Goal: Task Accomplishment & Management: Use online tool/utility

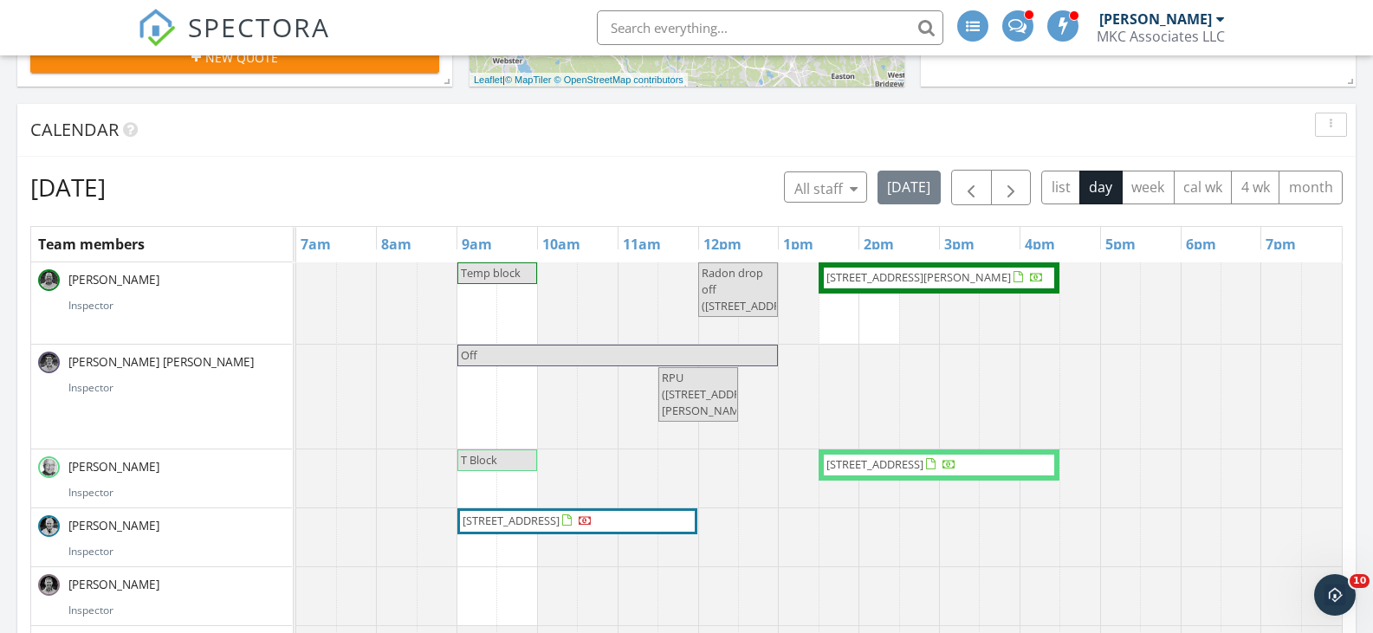
scroll to position [606, 0]
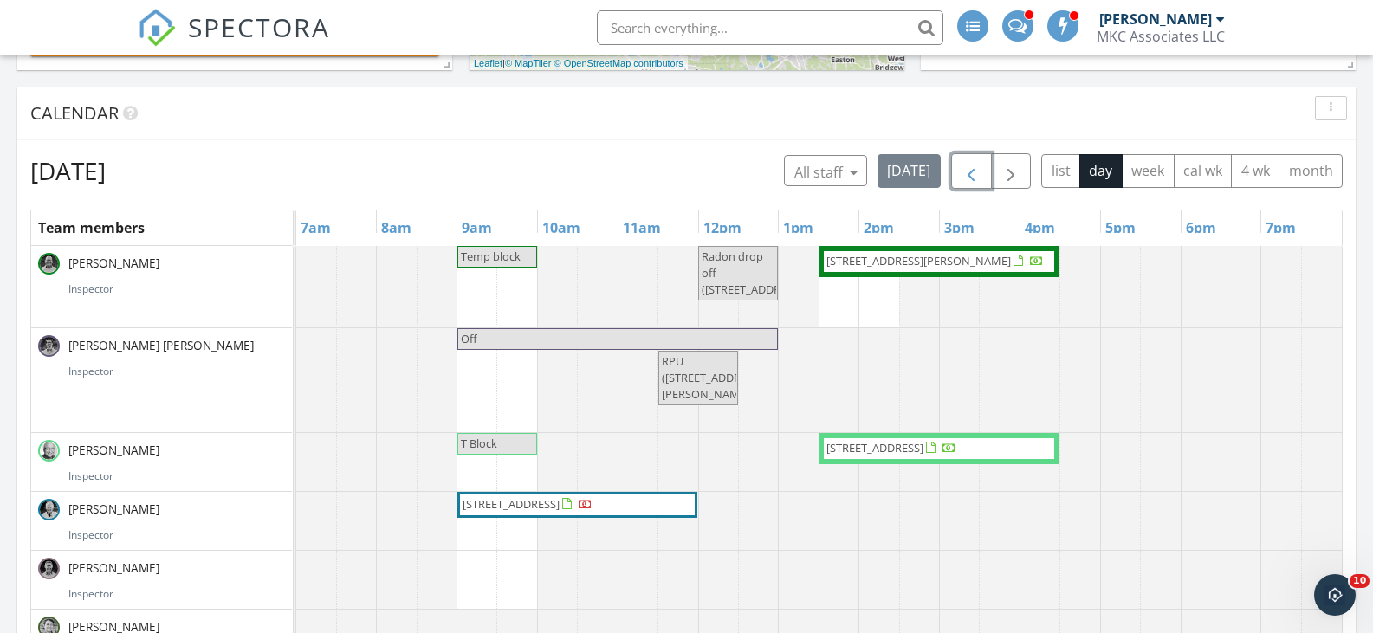
click at [977, 180] on span "button" at bounding box center [971, 171] width 21 height 21
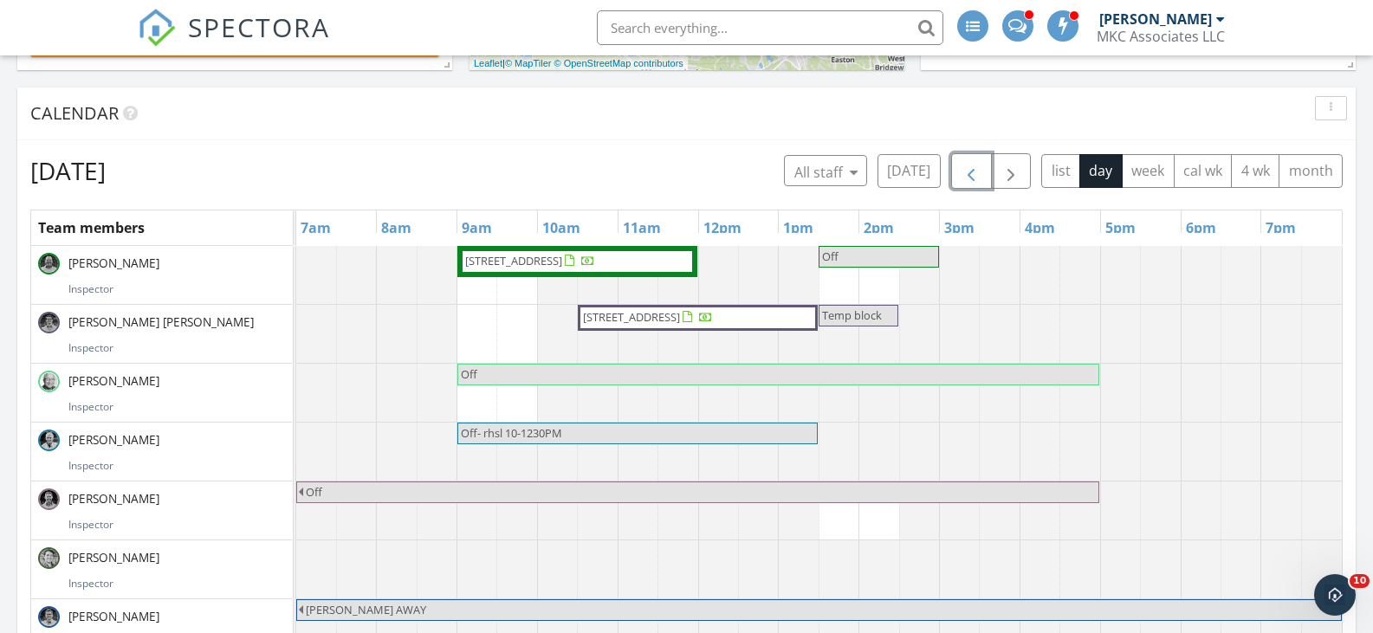
click at [978, 176] on span "button" at bounding box center [971, 171] width 21 height 21
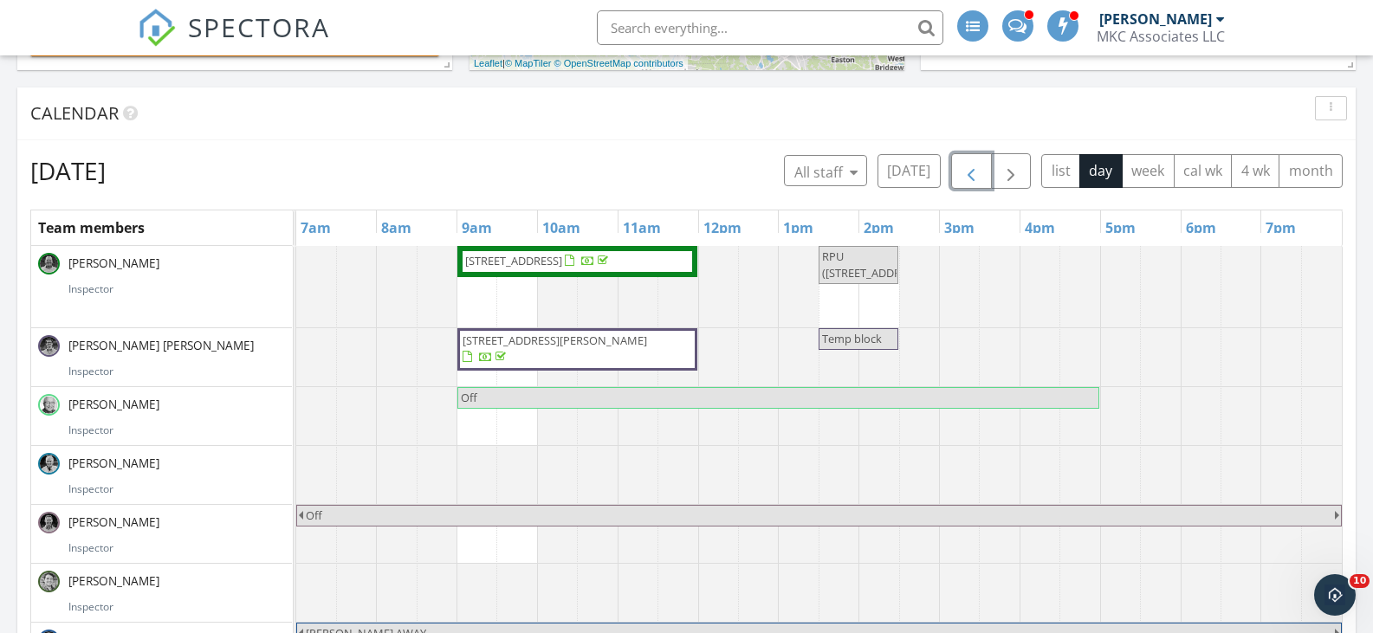
click at [978, 176] on span "button" at bounding box center [971, 171] width 21 height 21
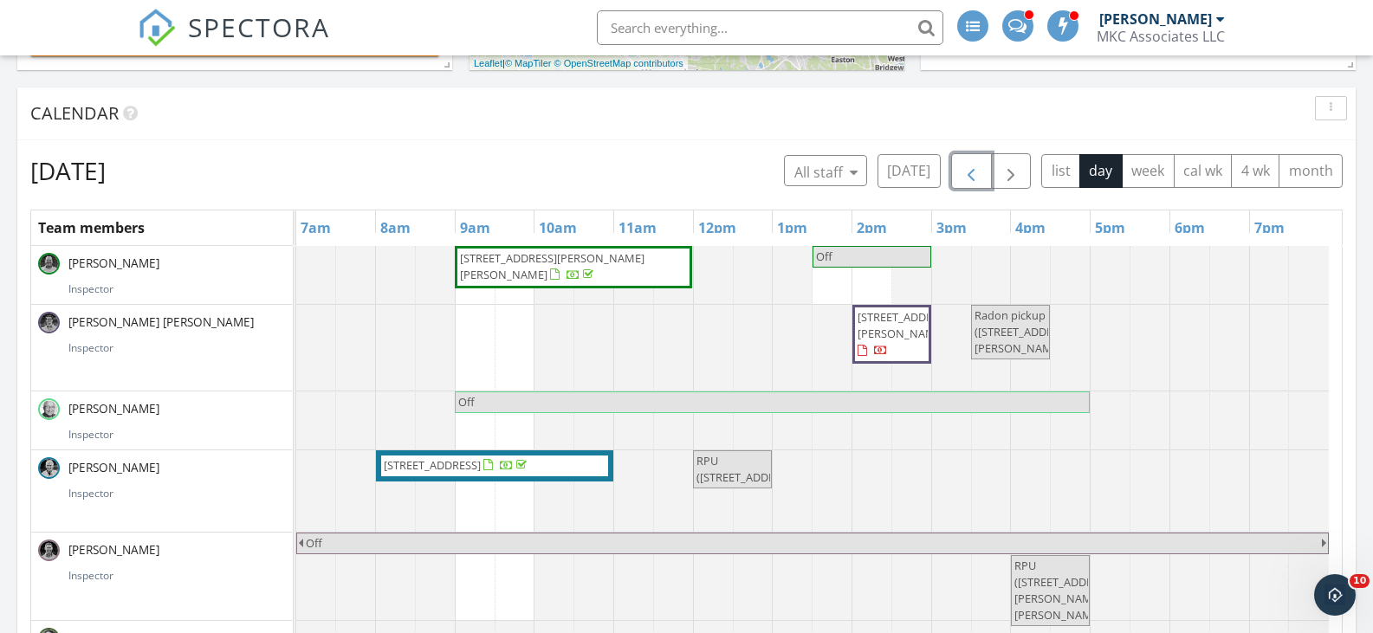
click at [978, 176] on span "button" at bounding box center [971, 171] width 21 height 21
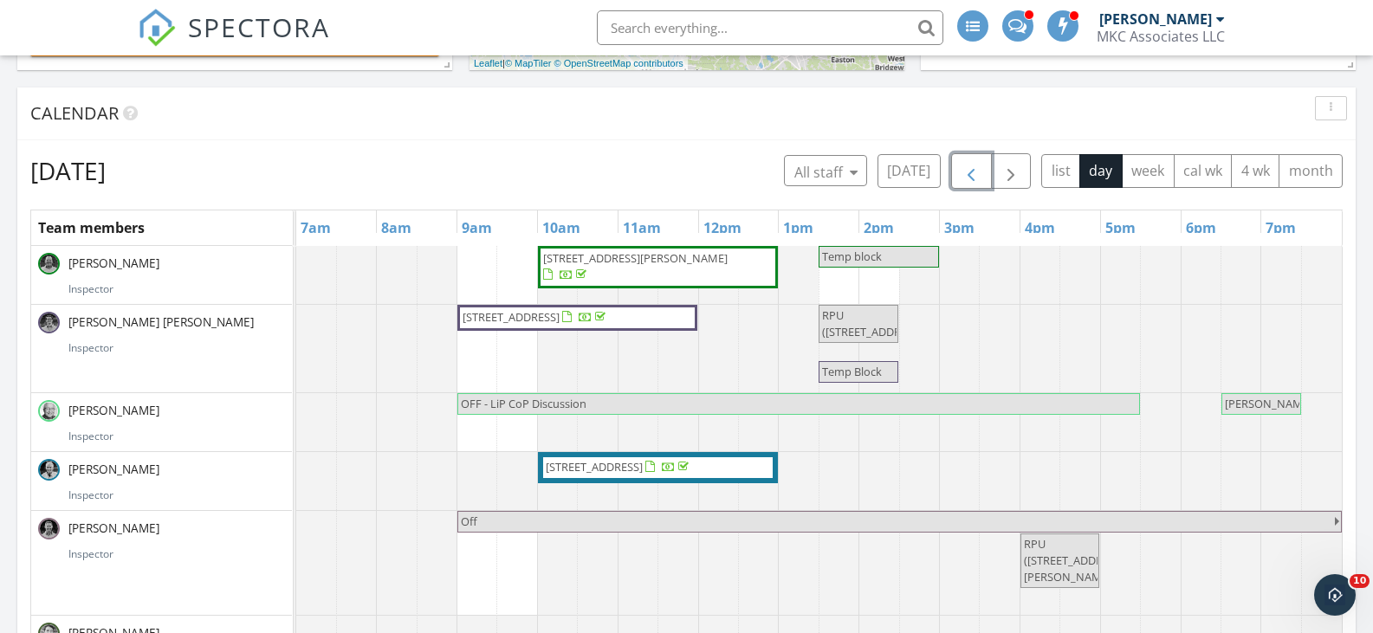
click at [977, 176] on span "button" at bounding box center [971, 171] width 21 height 21
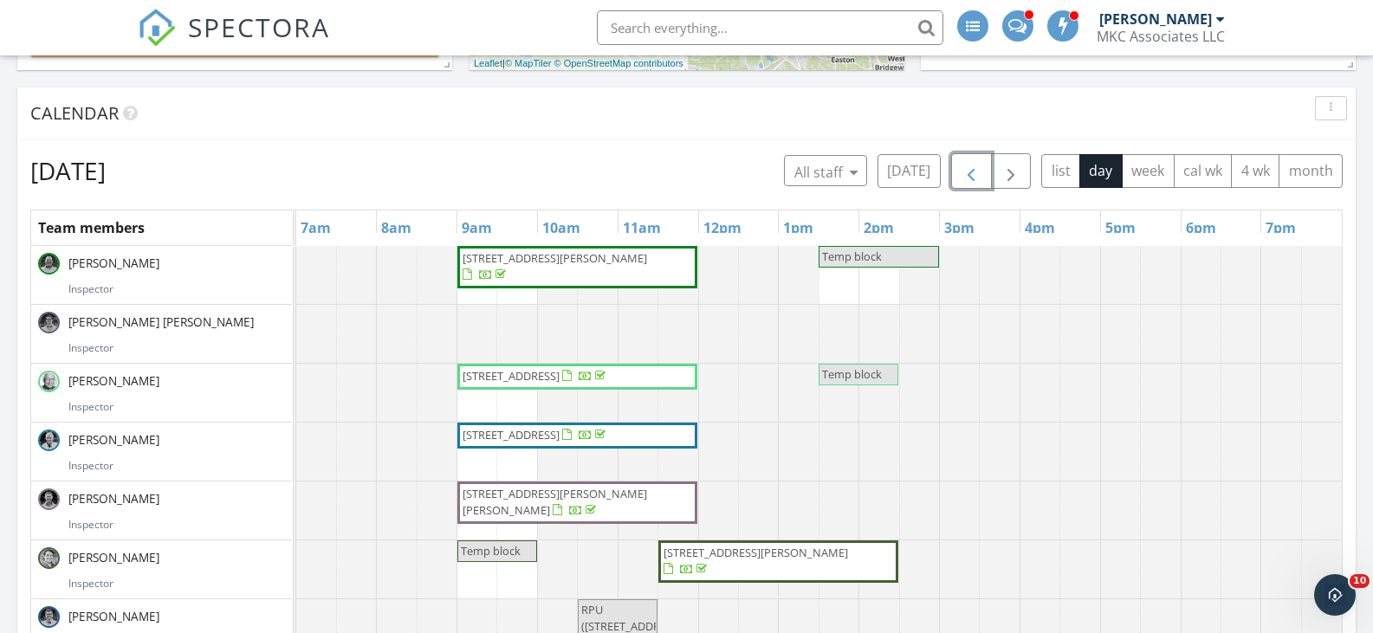
click at [977, 176] on span "button" at bounding box center [971, 171] width 21 height 21
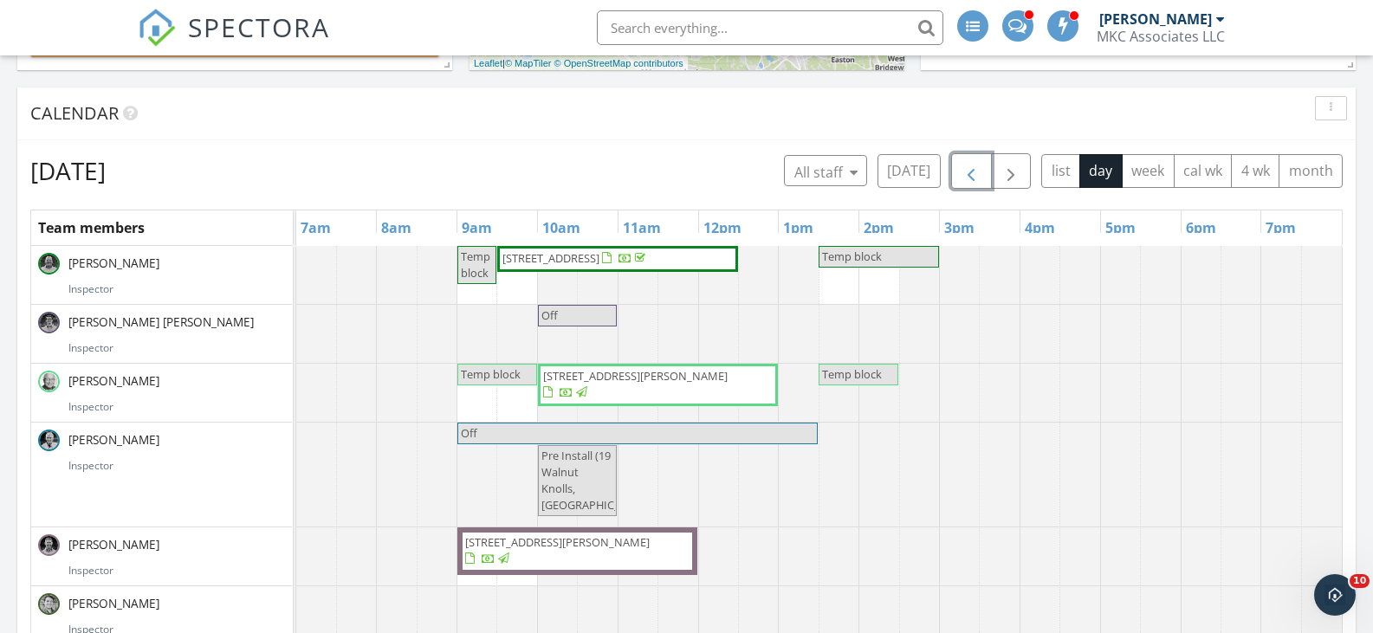
click at [978, 175] on span "button" at bounding box center [971, 171] width 21 height 21
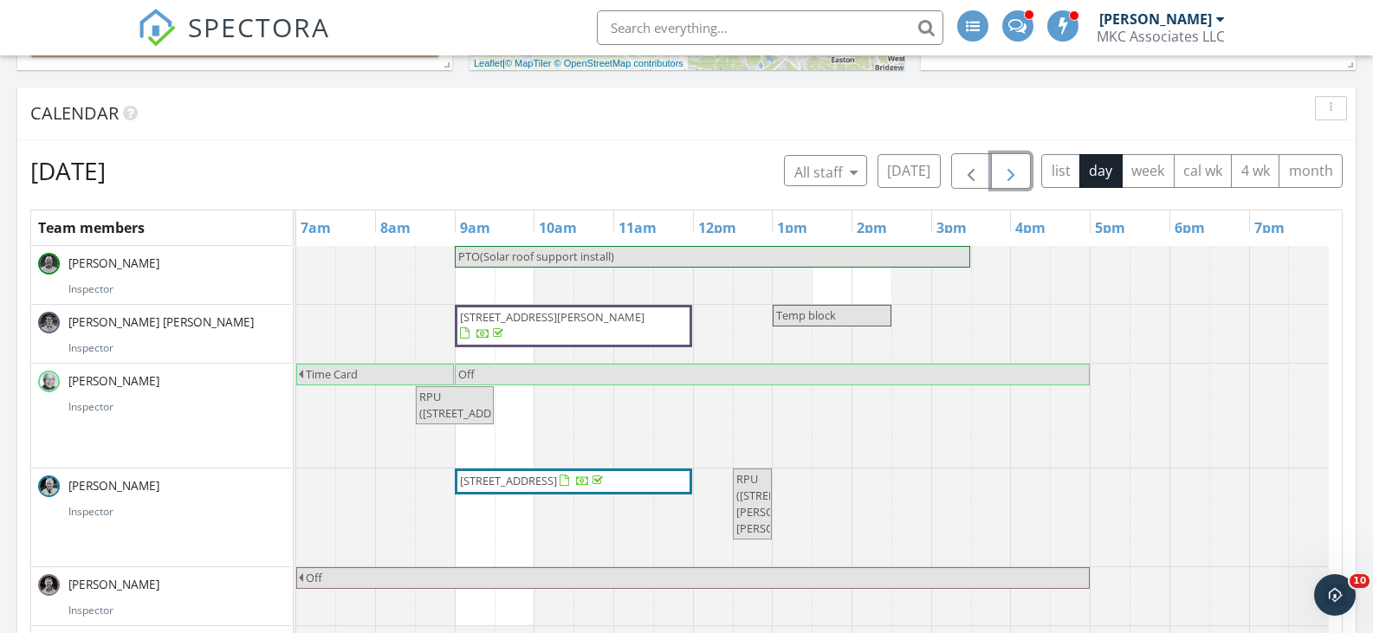
click at [1018, 172] on span "button" at bounding box center [1011, 171] width 21 height 21
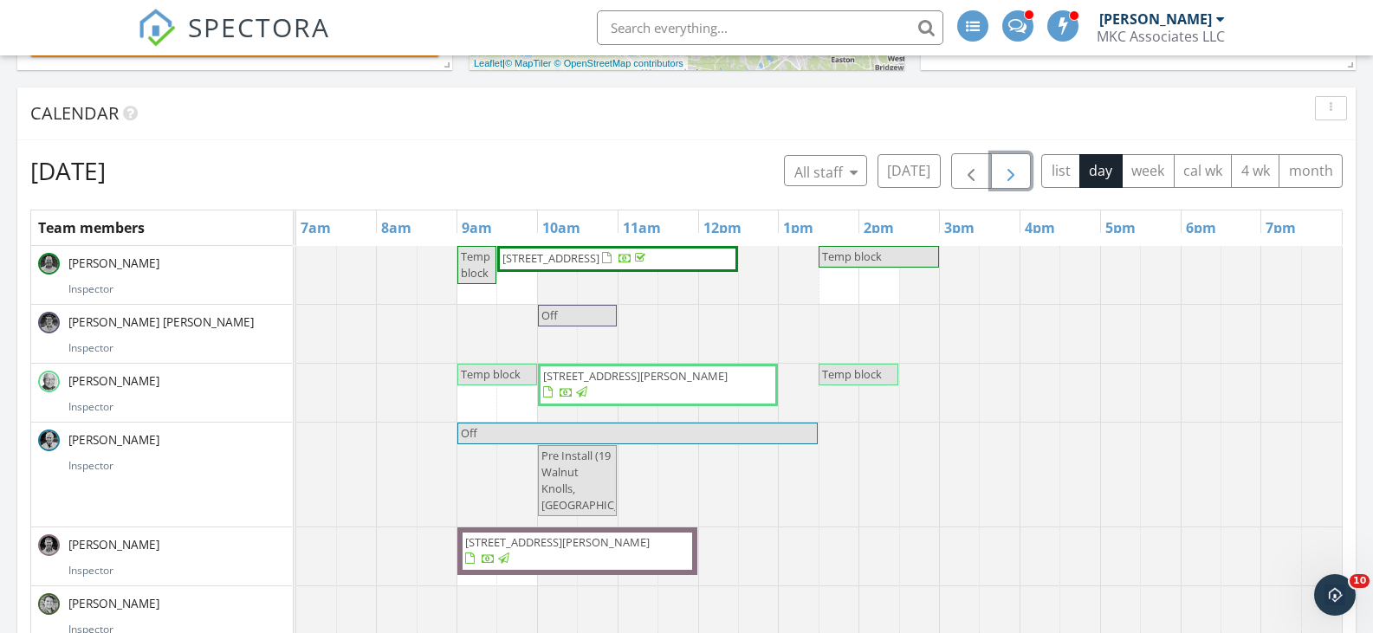
click at [1018, 172] on span "button" at bounding box center [1011, 171] width 21 height 21
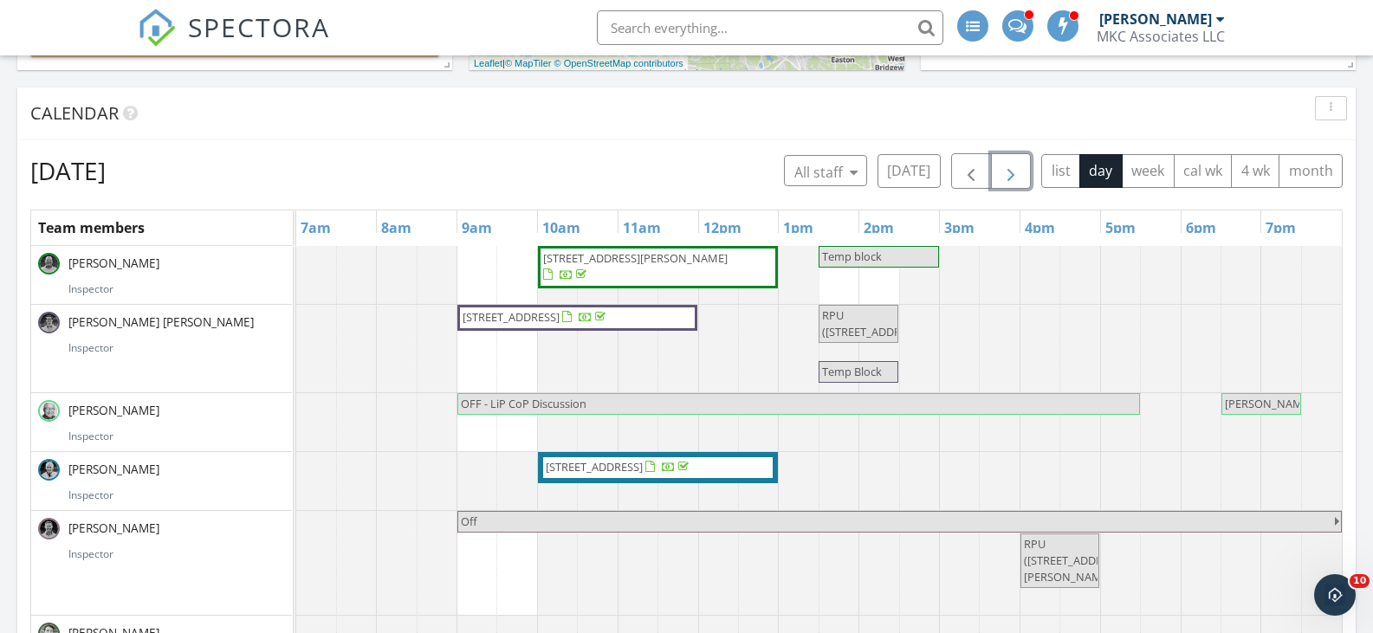
click at [1018, 172] on span "button" at bounding box center [1011, 171] width 21 height 21
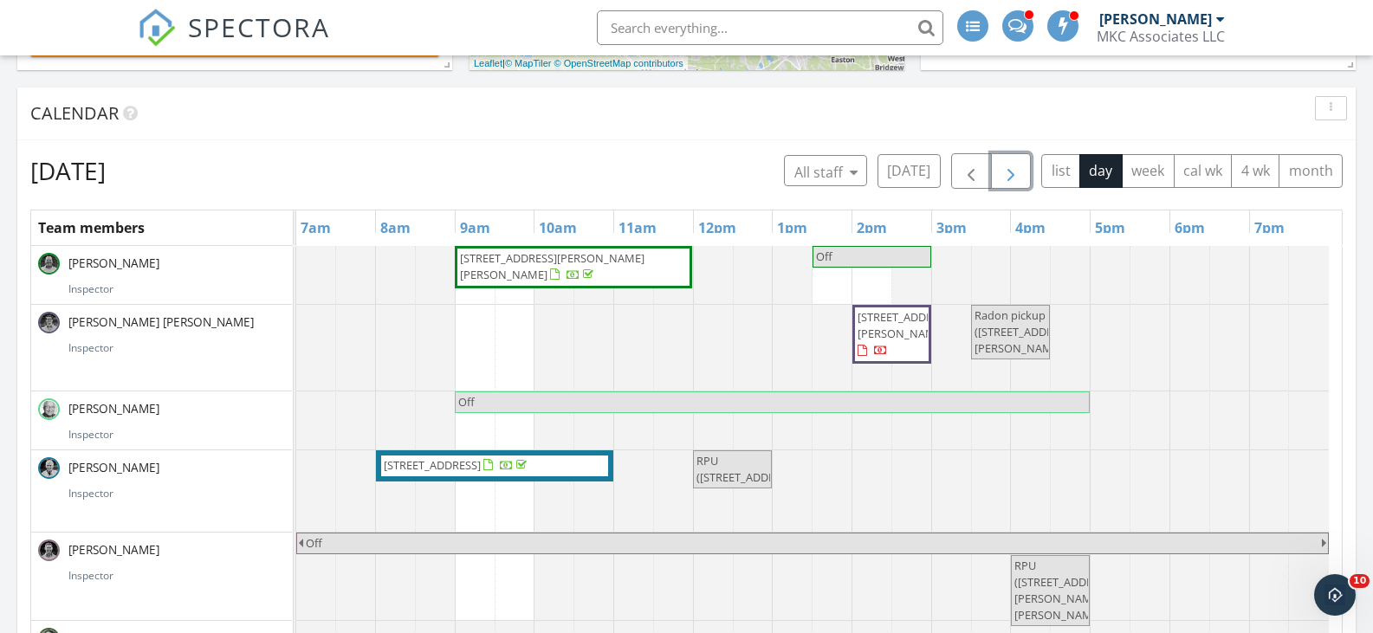
click at [999, 173] on button "button" at bounding box center [1011, 171] width 41 height 36
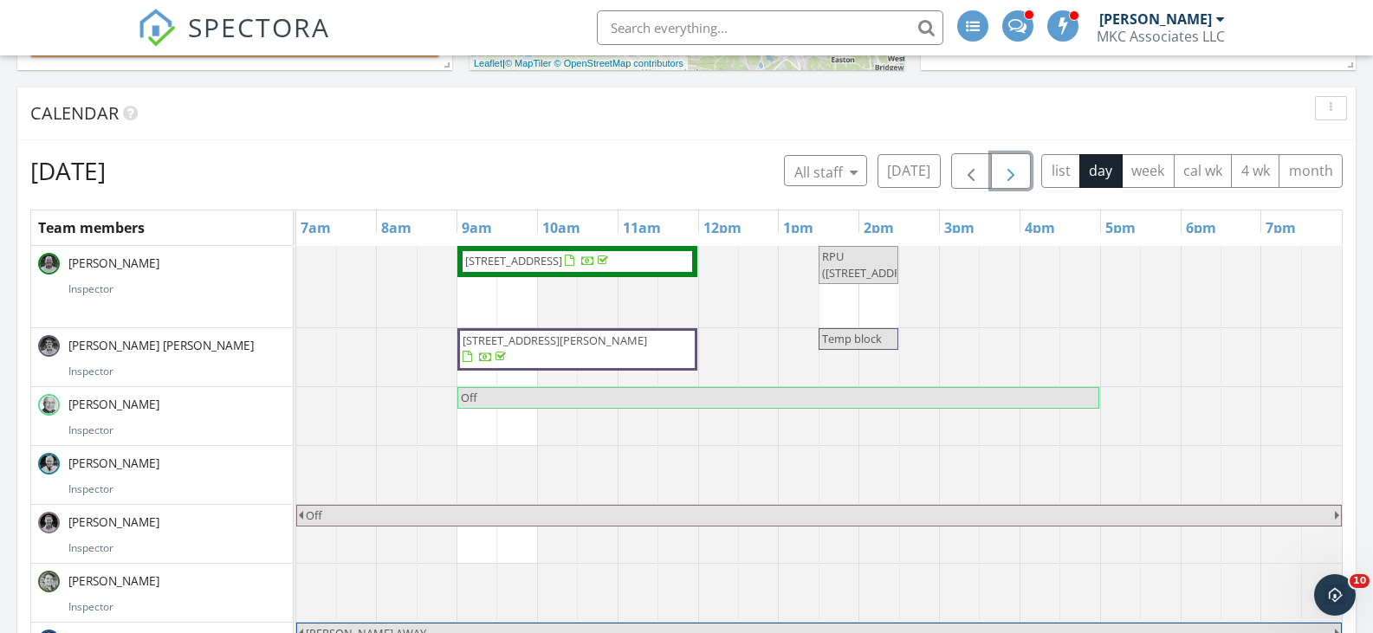
click at [1001, 170] on span "button" at bounding box center [1011, 171] width 21 height 21
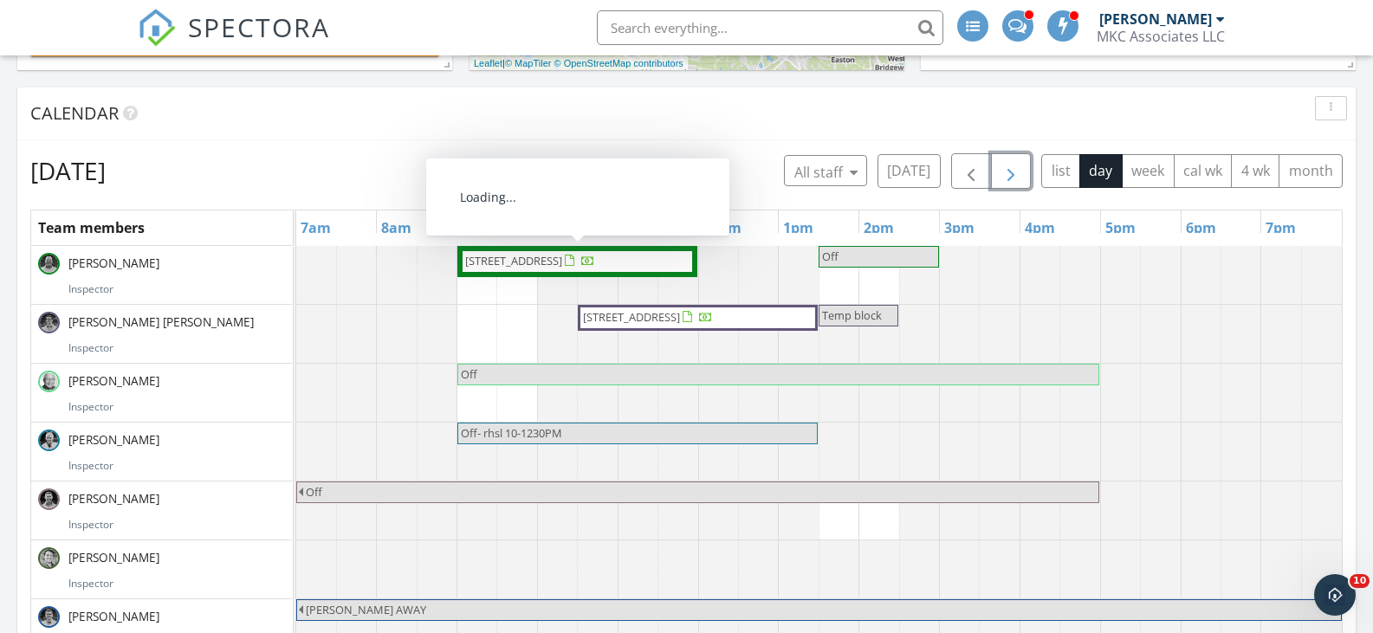
click at [562, 267] on span "9-11R Dexter St , Boston 02127" at bounding box center [513, 261] width 97 height 16
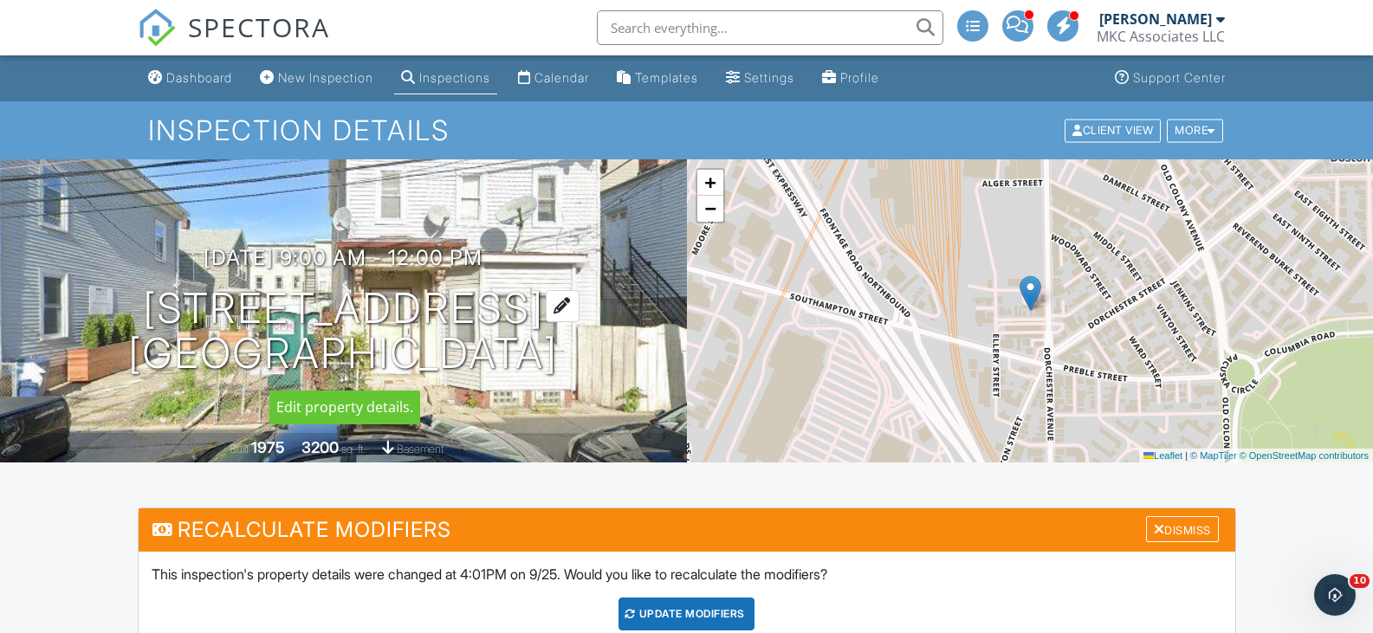
click at [546, 302] on div at bounding box center [563, 306] width 34 height 32
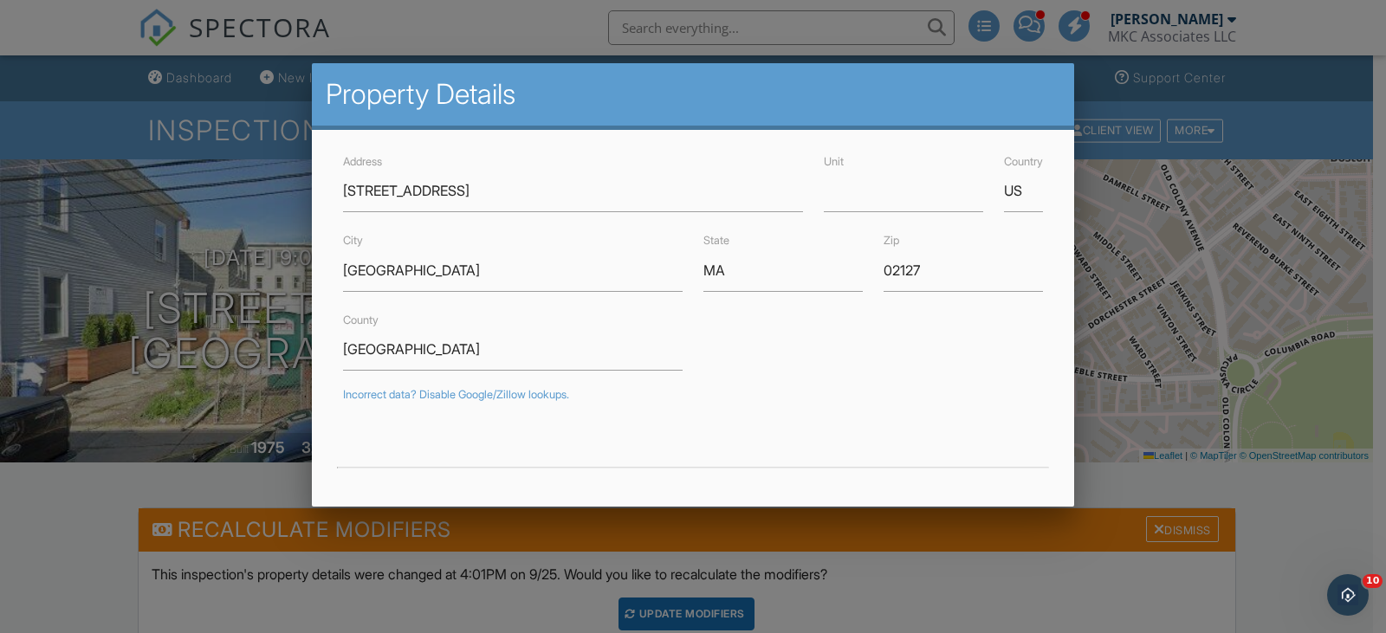
click at [1183, 412] on div at bounding box center [693, 309] width 1386 height 792
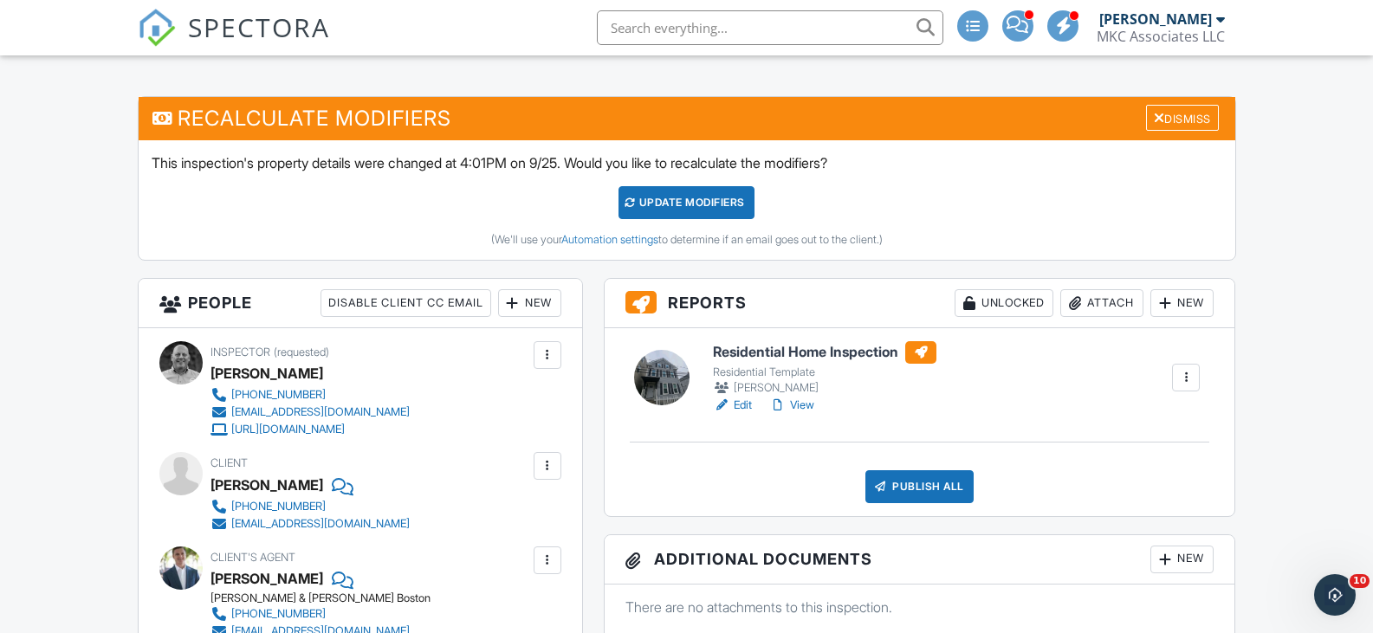
scroll to position [433, 0]
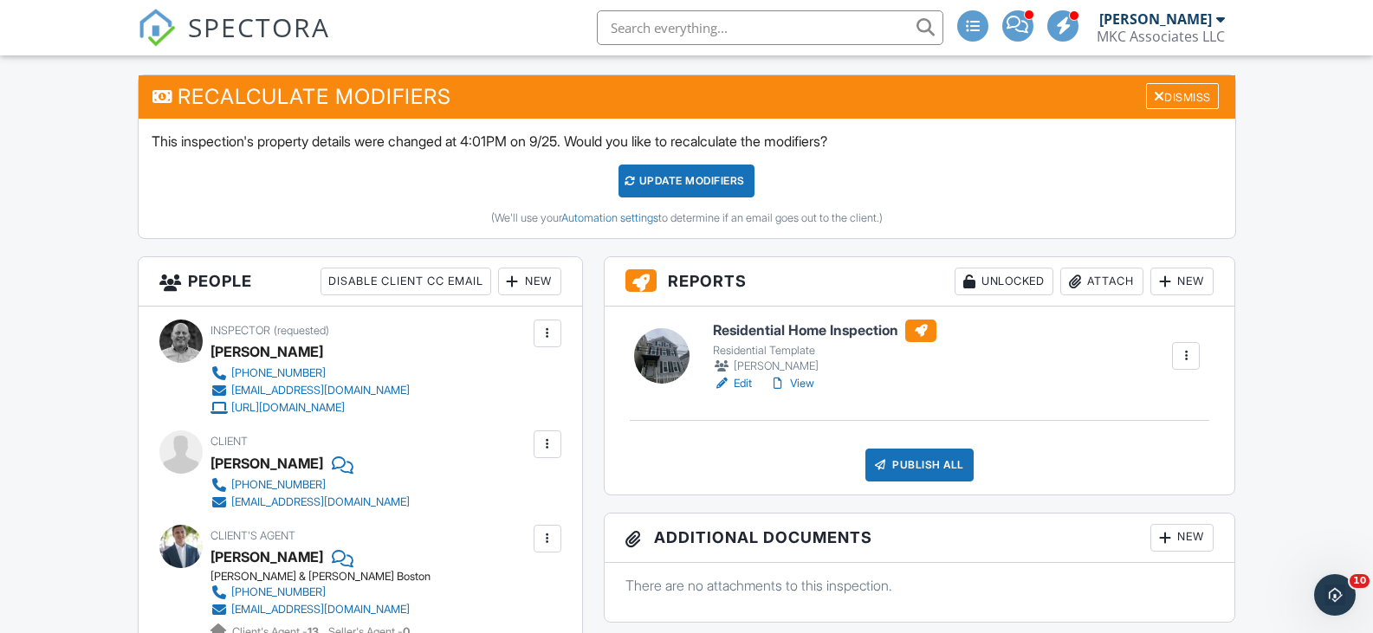
click at [807, 326] on h6 "Residential Home Inspection" at bounding box center [825, 331] width 224 height 23
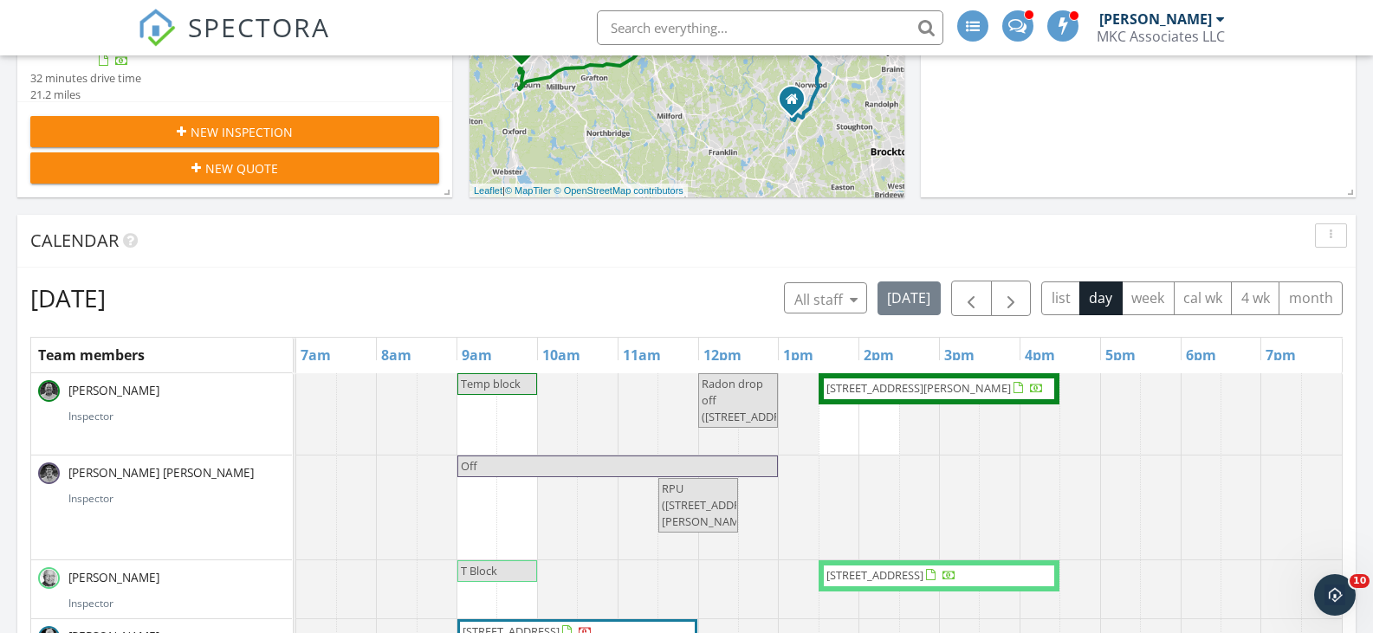
scroll to position [520, 0]
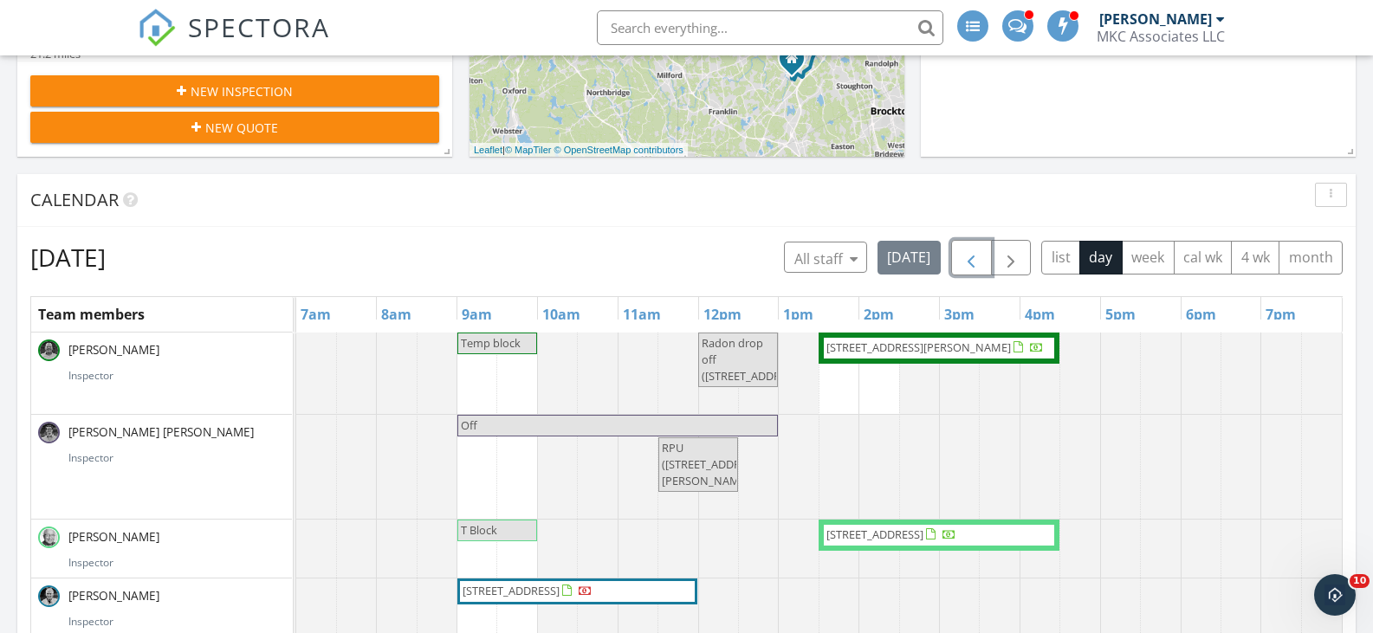
click at [973, 253] on span "button" at bounding box center [971, 258] width 21 height 21
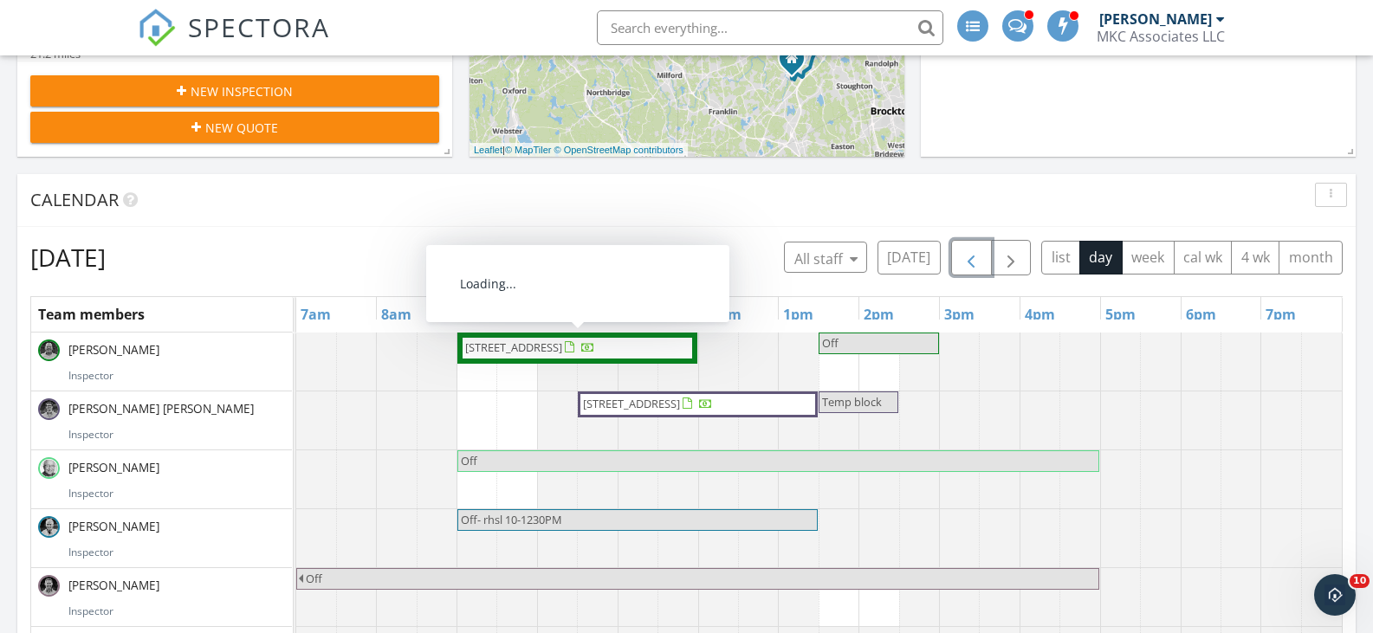
click at [562, 346] on span "9-11R Dexter St , Boston 02127" at bounding box center [513, 348] width 97 height 16
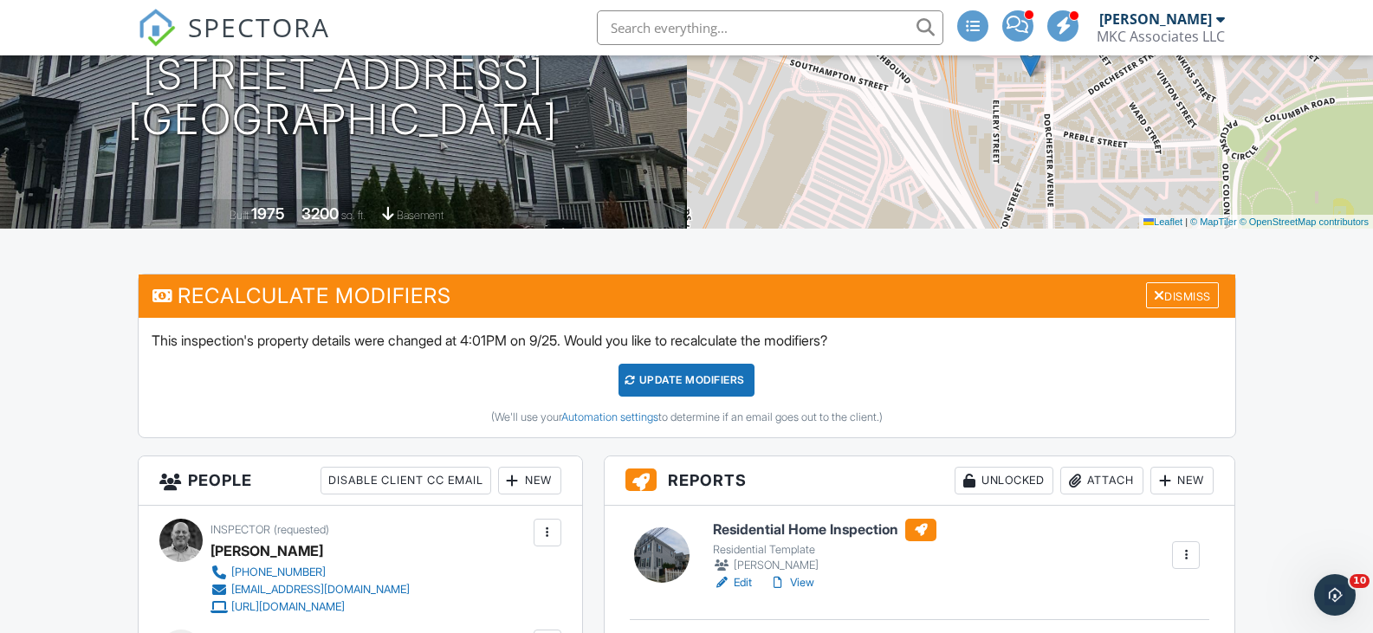
scroll to position [347, 0]
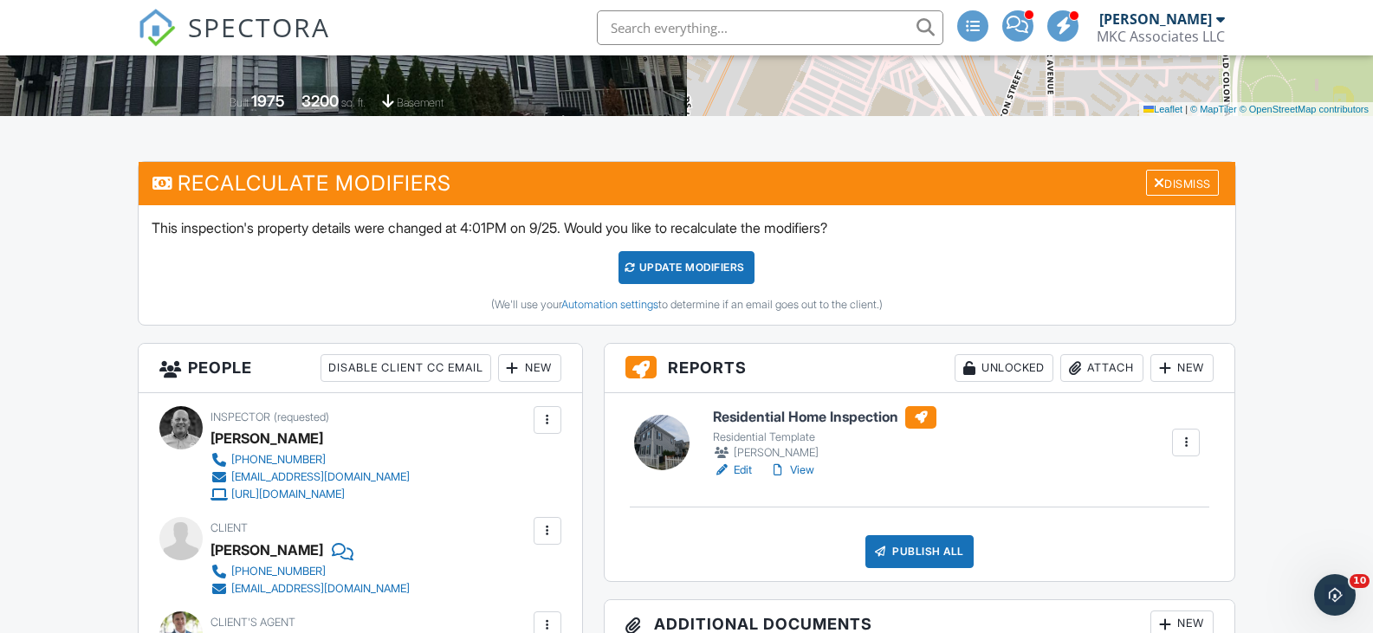
click at [789, 415] on h6 "Residential Home Inspection" at bounding box center [825, 417] width 224 height 23
